Goal: Task Accomplishment & Management: Use online tool/utility

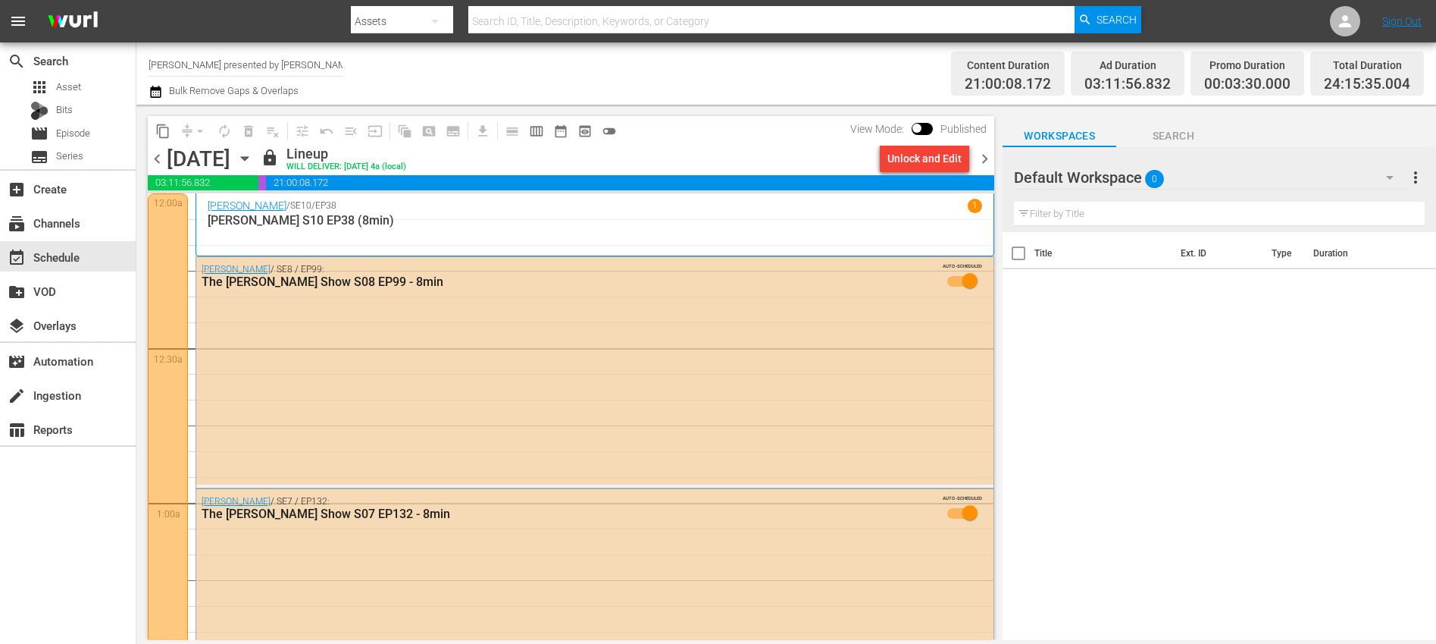
click at [317, 63] on input "[PERSON_NAME] presented by [PERSON_NAME]" at bounding box center [246, 64] width 194 height 36
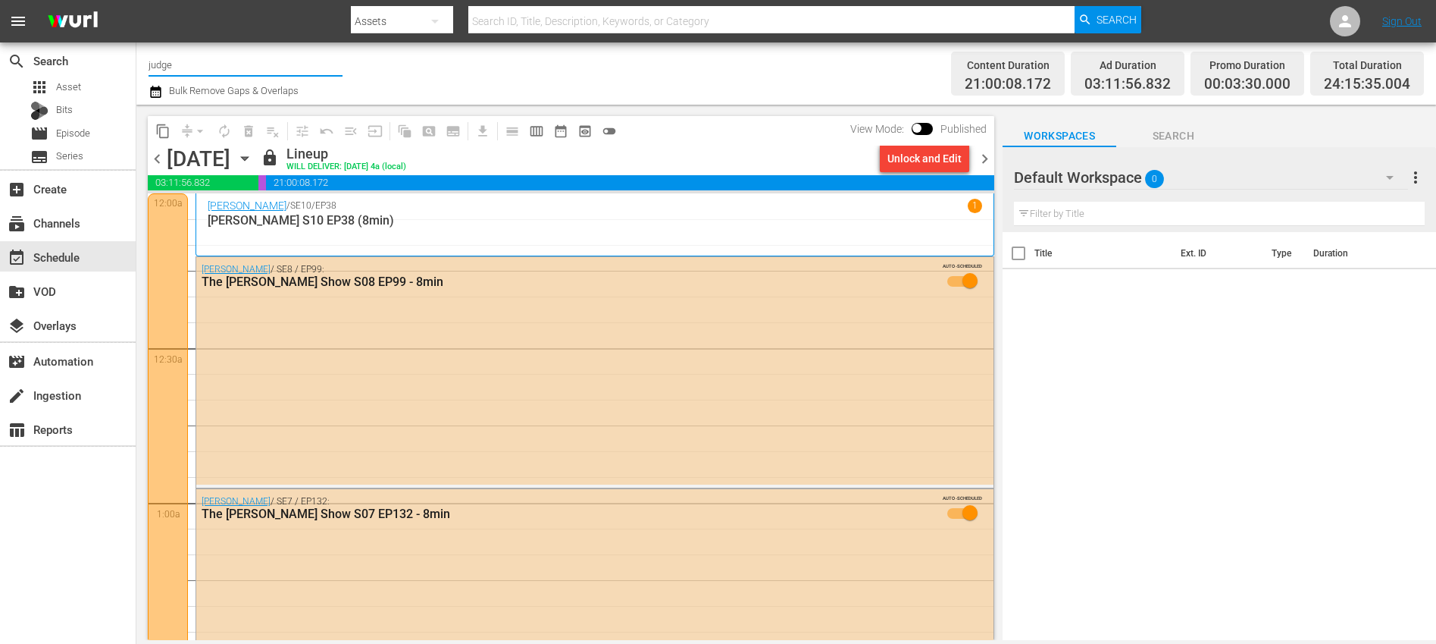
type input "judge"
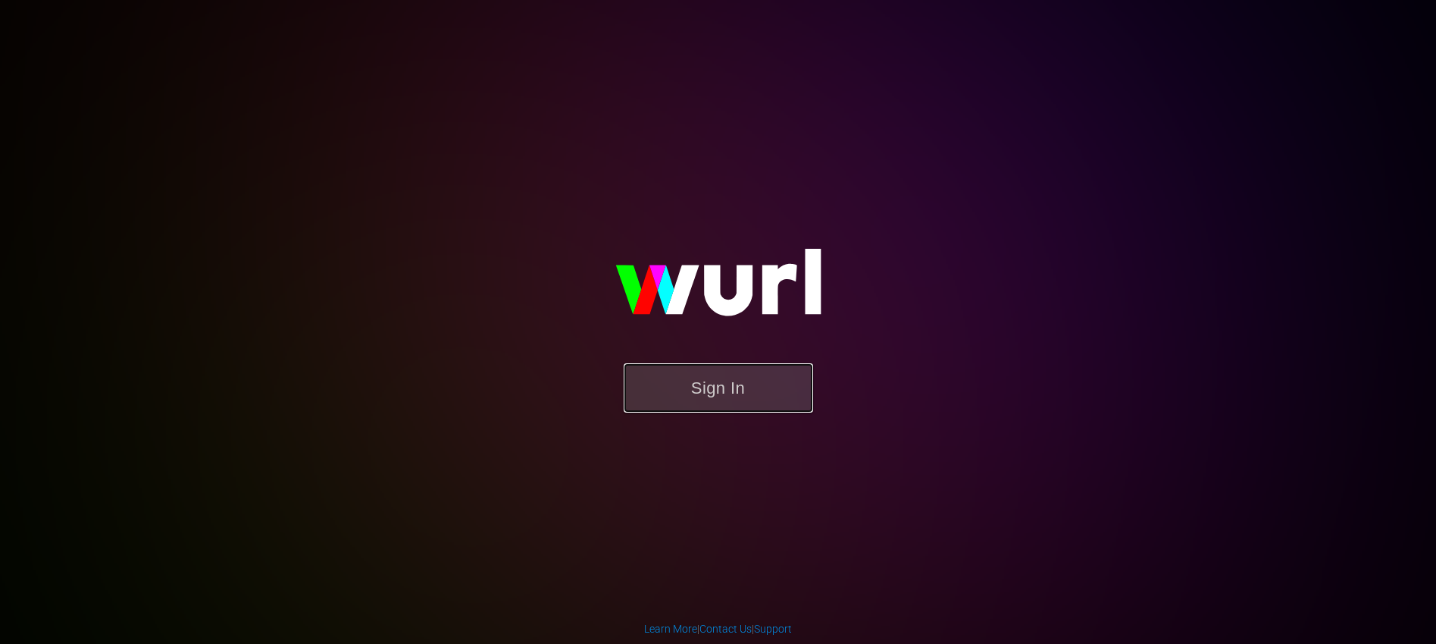
click at [714, 395] on button "Sign In" at bounding box center [719, 387] width 190 height 49
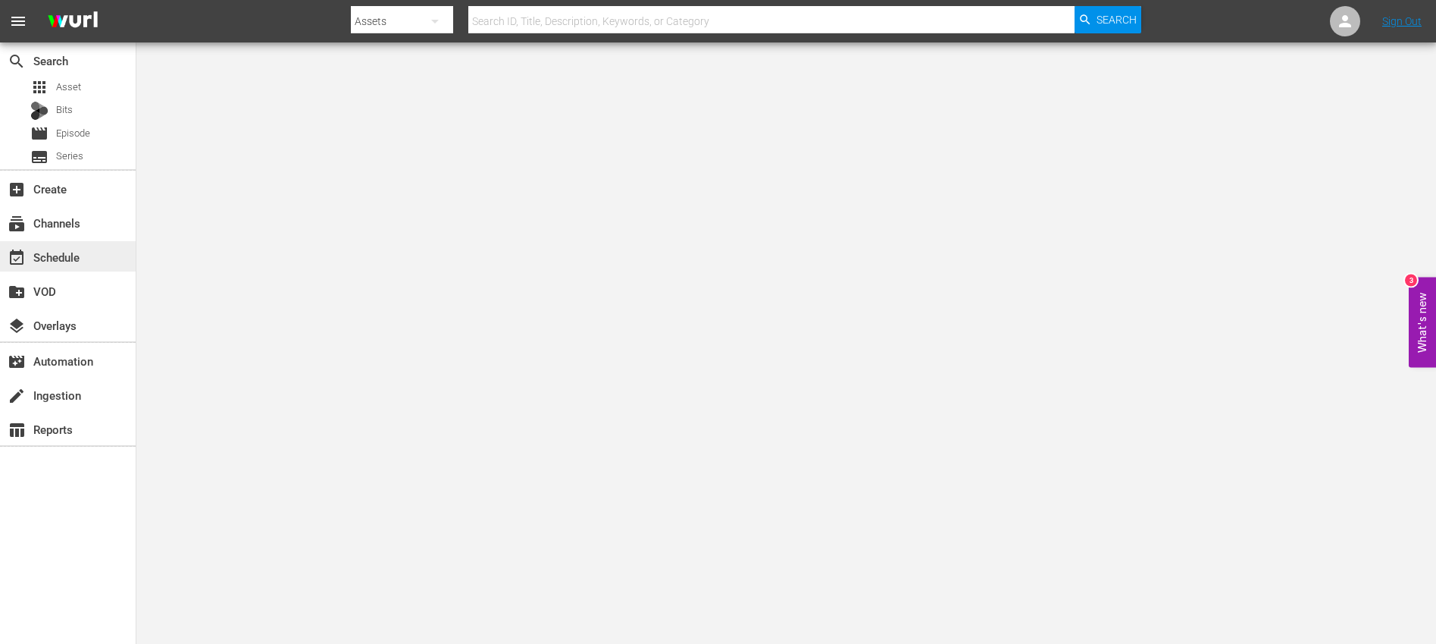
click at [61, 255] on div "event_available Schedule" at bounding box center [42, 255] width 85 height 14
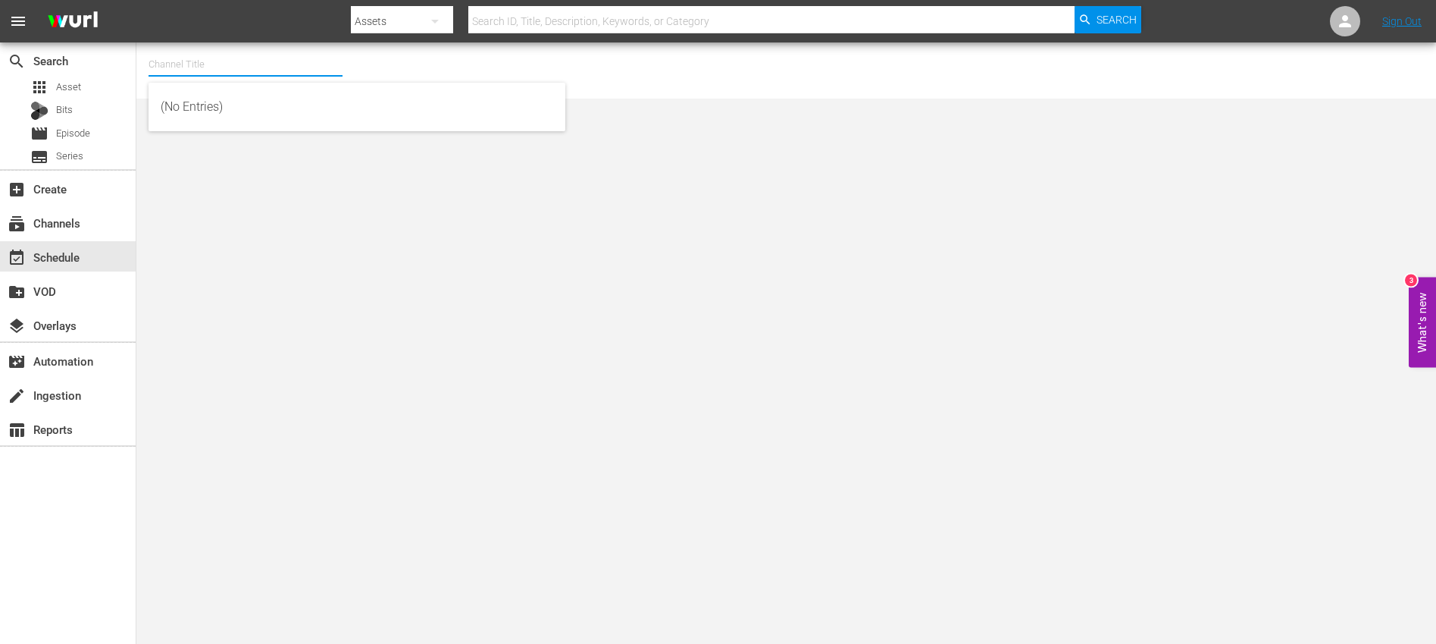
click at [261, 62] on input "text" at bounding box center [246, 64] width 194 height 36
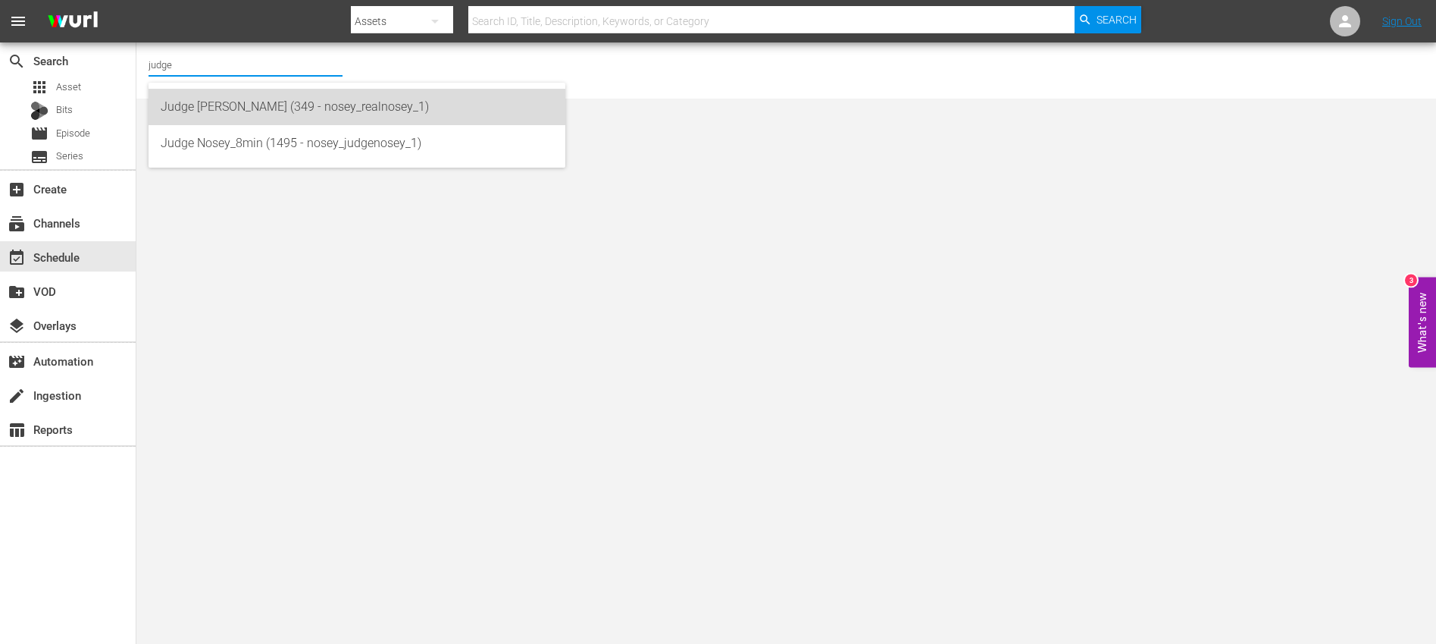
click at [333, 114] on div "Judge Nosey (349 - nosey_realnosey_1)" at bounding box center [357, 107] width 393 height 36
type input "Judge Nosey (349 - nosey_realnosey_1)"
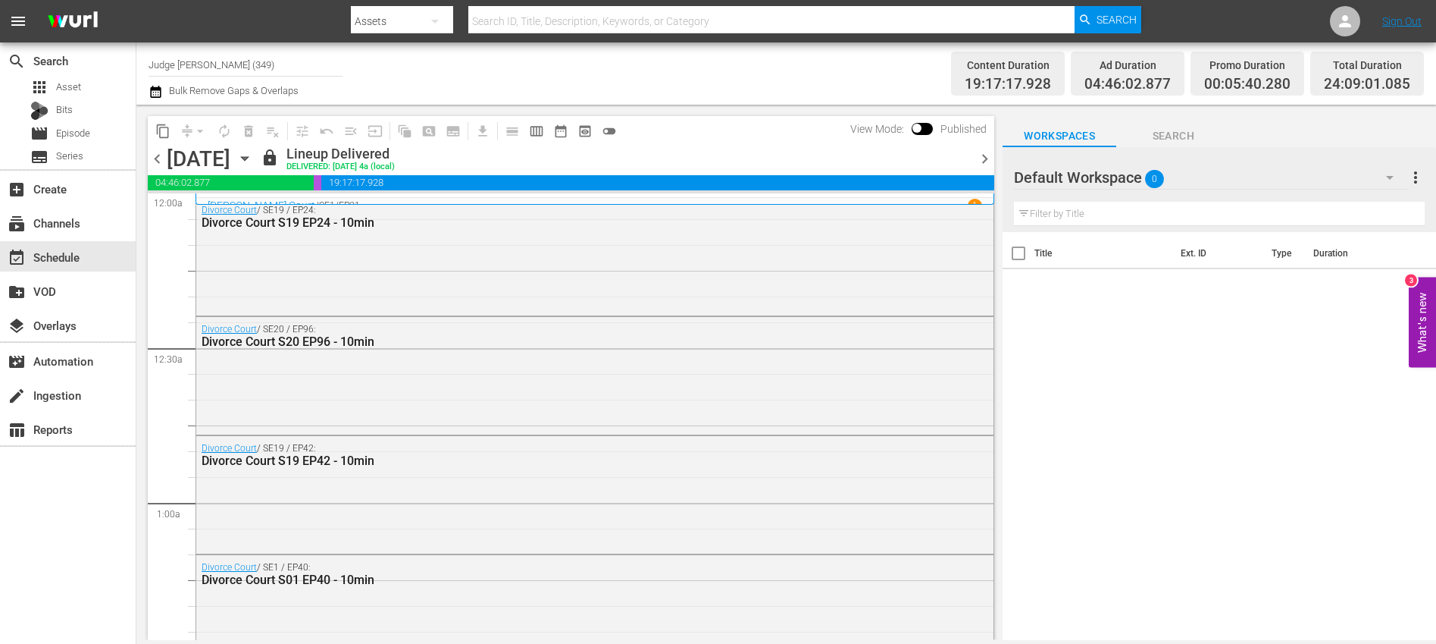
click at [156, 96] on icon "button" at bounding box center [156, 92] width 14 height 18
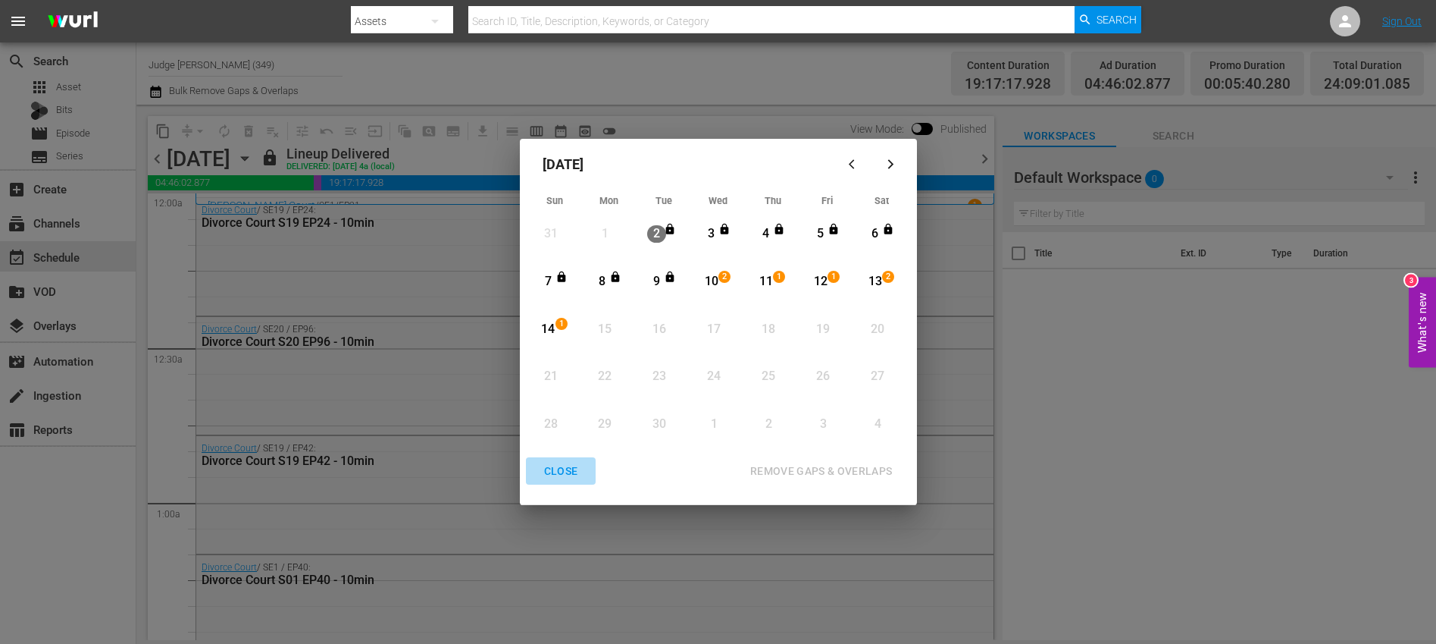
click at [567, 472] on div "CLOSE" at bounding box center [561, 471] width 58 height 19
